Goal: Task Accomplishment & Management: Manage account settings

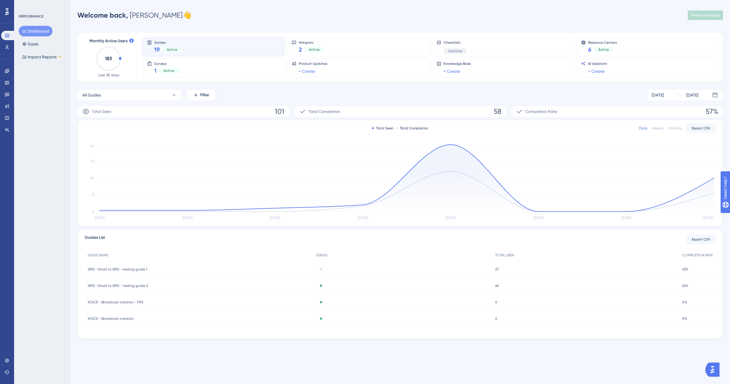
click at [175, 45] on div "Guides 19 Active" at bounding box center [168, 46] width 28 height 13
click at [9, 83] on link at bounding box center [7, 82] width 12 height 9
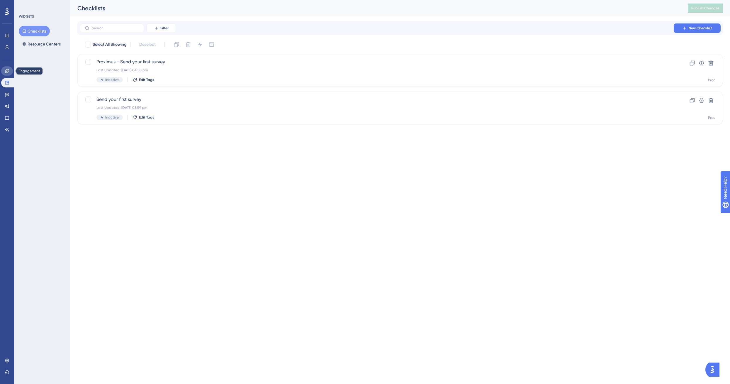
click at [9, 72] on link at bounding box center [7, 70] width 12 height 9
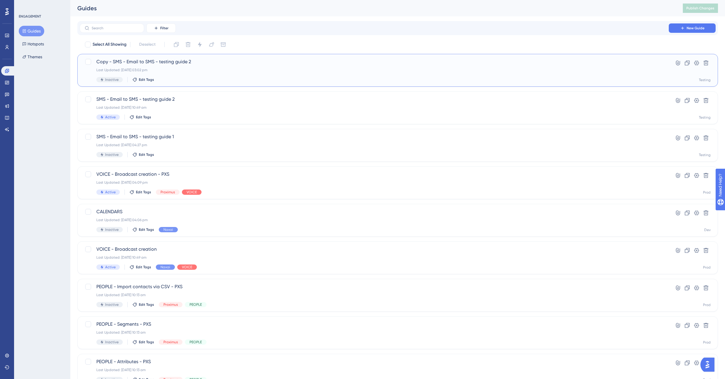
click at [197, 71] on div "Last Updated: 25 Aug 2025 03:02 pm" at bounding box center [374, 70] width 556 height 5
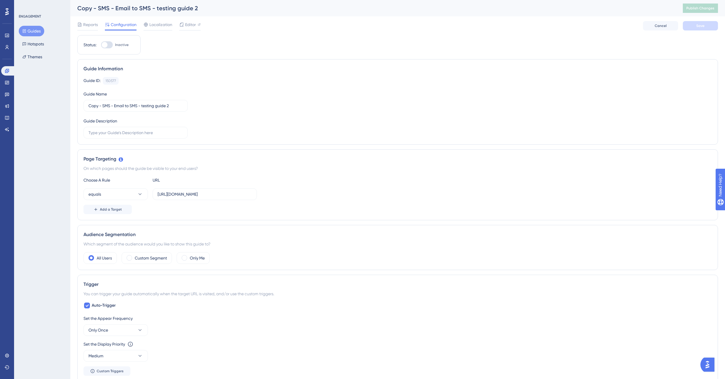
click at [33, 32] on button "Guides" at bounding box center [31, 31] width 25 height 11
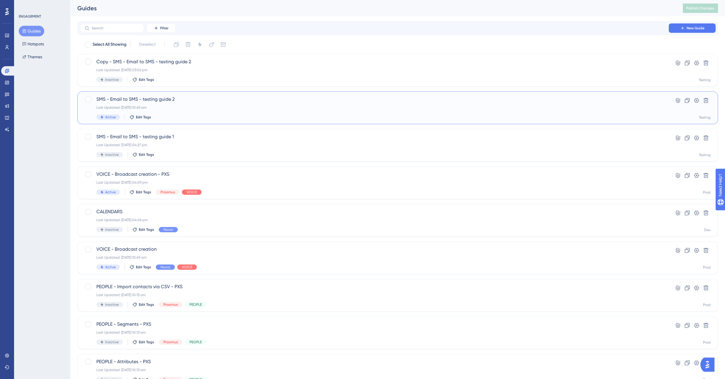
click at [178, 107] on div "Last Updated: 25 Aug 2025 10:49 am" at bounding box center [374, 107] width 556 height 5
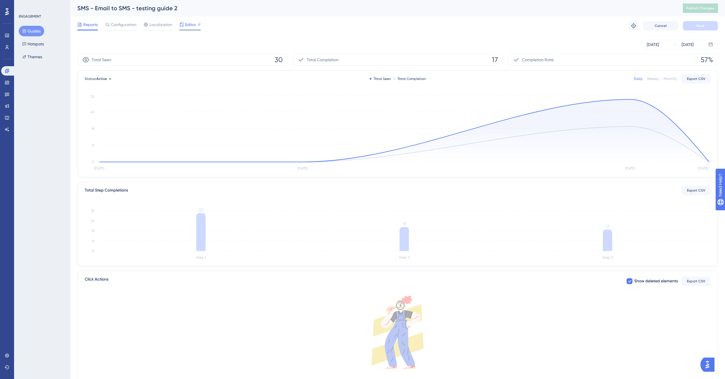
click at [190, 26] on span "Editor" at bounding box center [190, 24] width 11 height 7
click at [32, 30] on button "Guides" at bounding box center [31, 31] width 25 height 11
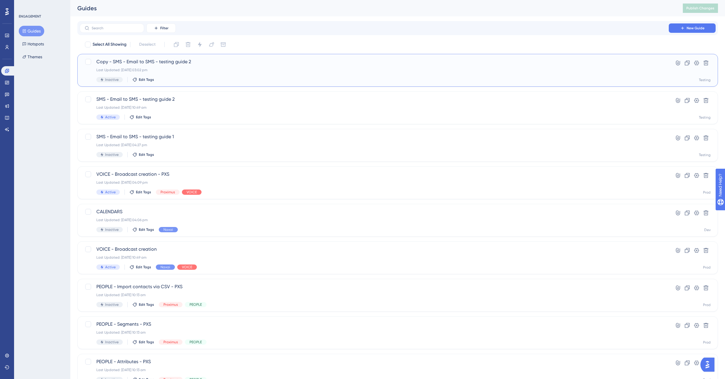
click at [102, 62] on span "Copy - SMS - Email to SMS - testing guide 2" at bounding box center [374, 61] width 556 height 7
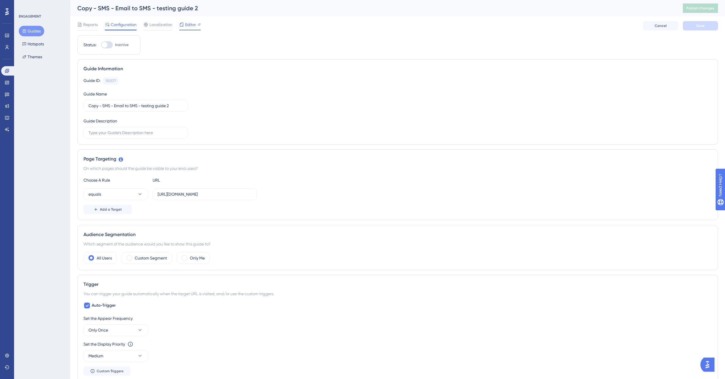
click at [190, 26] on span "Editor" at bounding box center [190, 24] width 11 height 7
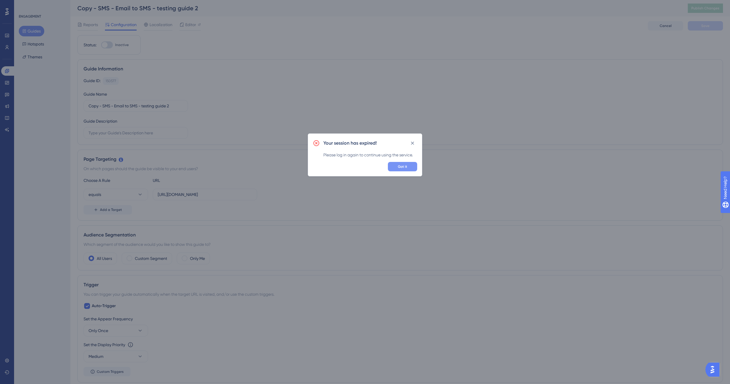
click at [404, 167] on span "Got it" at bounding box center [402, 166] width 9 height 5
